Goal: Check status

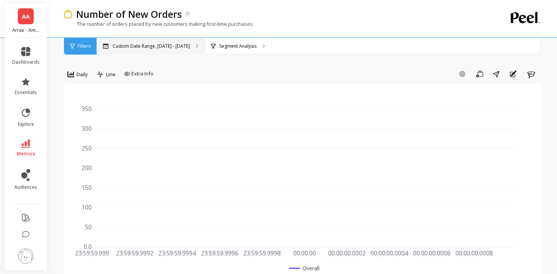
click at [176, 45] on p "Custom Date Range, [DATE] - [DATE]" at bounding box center [150, 46] width 77 height 6
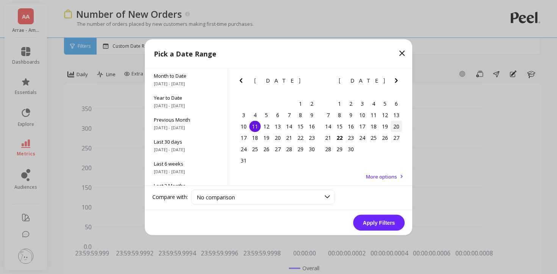
click at [396, 131] on div "20" at bounding box center [395, 125] width 11 height 11
click at [386, 226] on button "Apply Filters" at bounding box center [378, 222] width 51 height 16
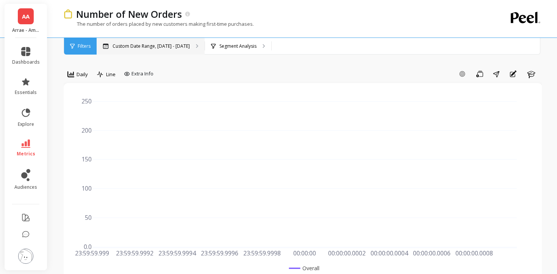
click at [171, 52] on div "Custom Date Range, [DATE] - [DATE]" at bounding box center [151, 46] width 108 height 17
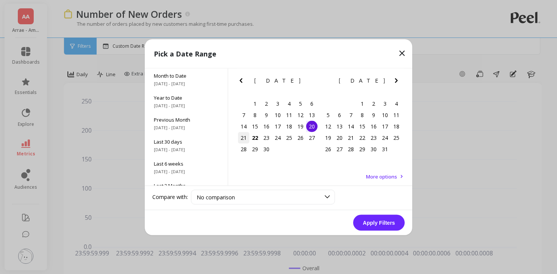
click at [242, 137] on div "21" at bounding box center [243, 137] width 11 height 11
click at [369, 223] on button "Apply Filters" at bounding box center [378, 222] width 51 height 16
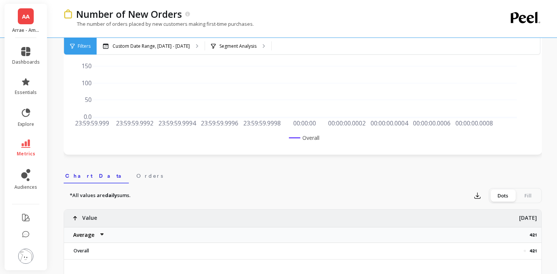
scroll to position [130, 0]
click at [174, 51] on div "Custom Date Range, [DATE] - [DATE]" at bounding box center [151, 46] width 108 height 17
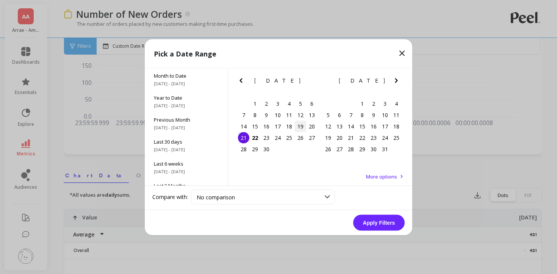
click at [305, 128] on div "19" at bounding box center [300, 125] width 11 height 11
click at [370, 223] on button "Apply Filters" at bounding box center [378, 222] width 51 height 16
